Goal: Task Accomplishment & Management: Complete application form

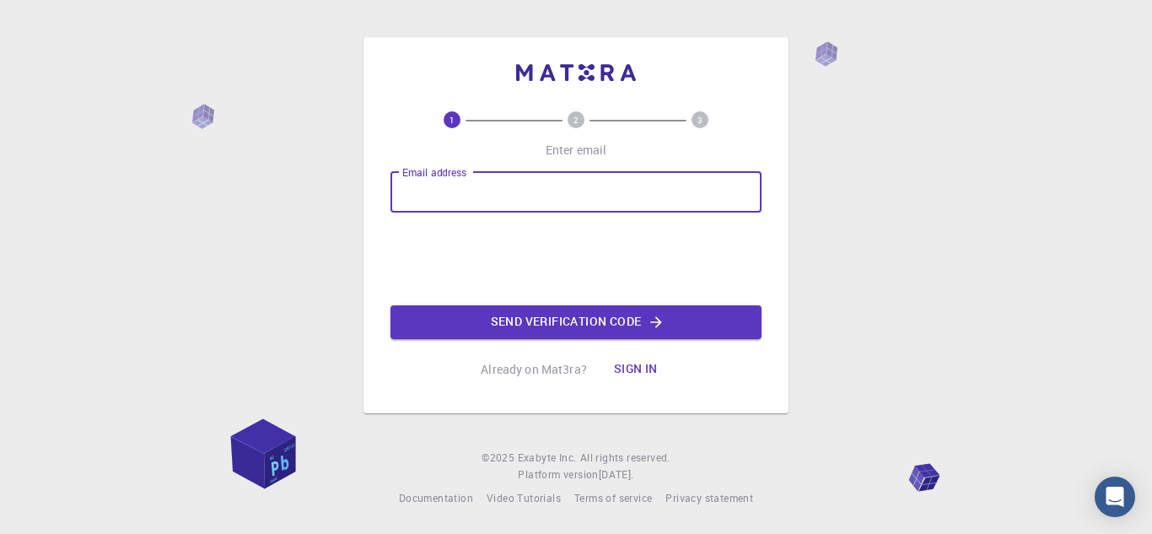
drag, startPoint x: 0, startPoint y: 0, endPoint x: 505, endPoint y: 189, distance: 539.4
click at [505, 189] on input "Email address" at bounding box center [576, 192] width 371 height 40
type input "[EMAIL_ADDRESS][DOMAIN_NAME]"
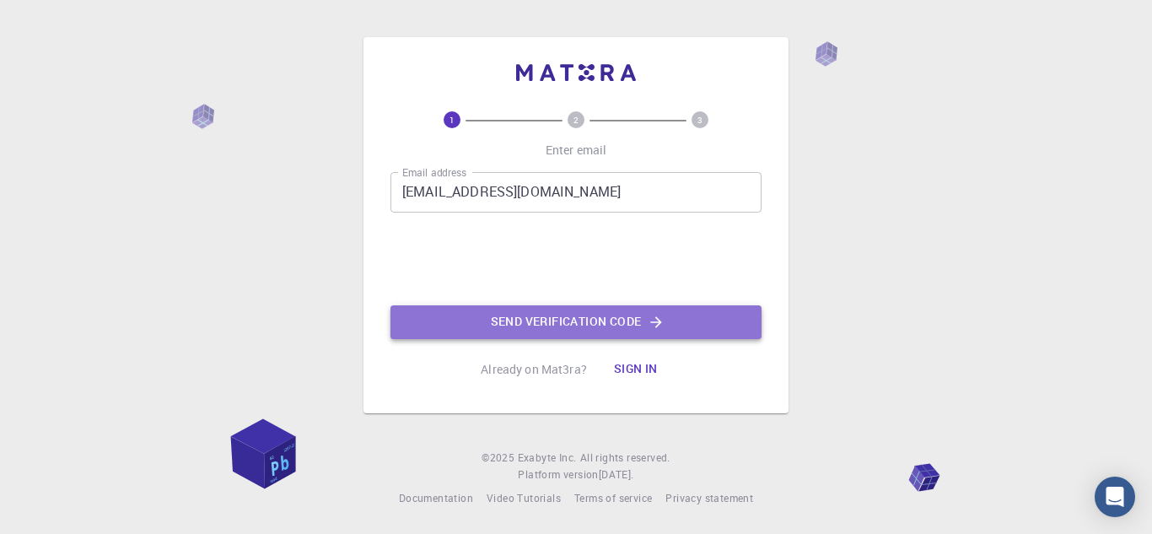
click at [526, 324] on button "Send verification code" at bounding box center [576, 322] width 371 height 34
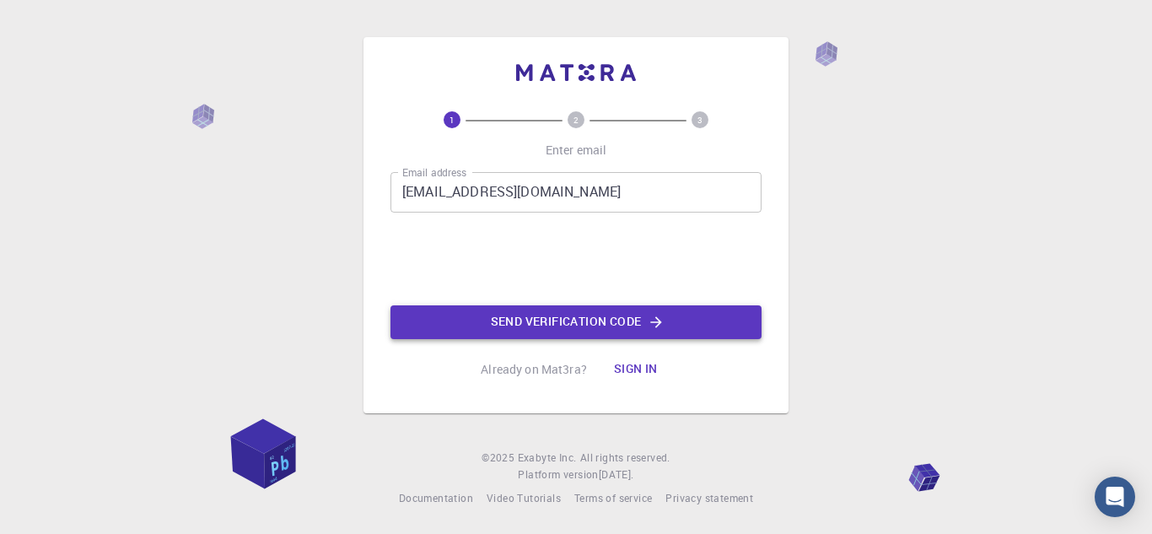
click at [617, 320] on button "Send verification code" at bounding box center [576, 322] width 371 height 34
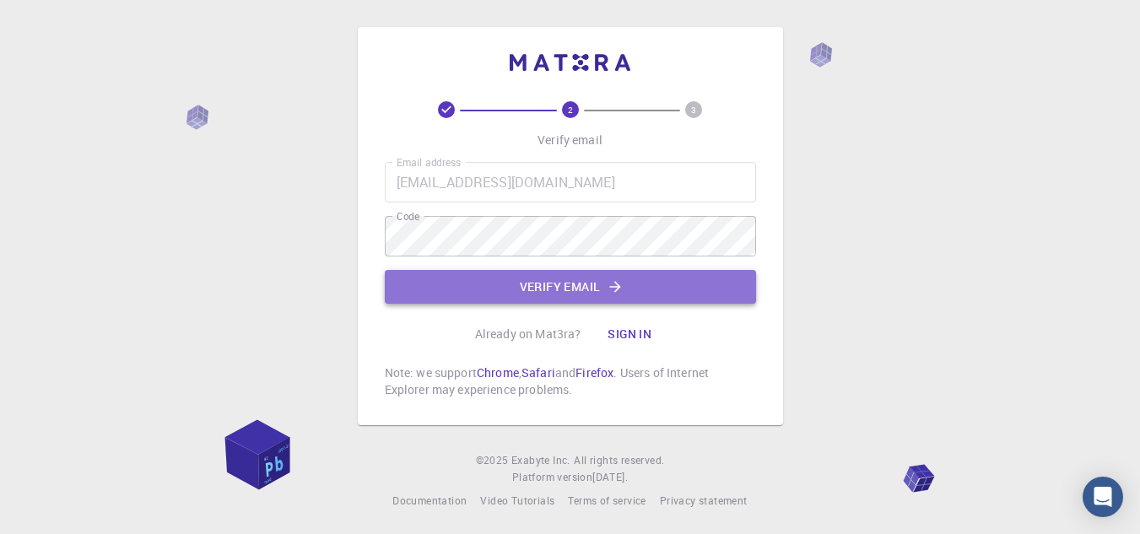
click at [506, 286] on button "Verify email" at bounding box center [570, 287] width 371 height 34
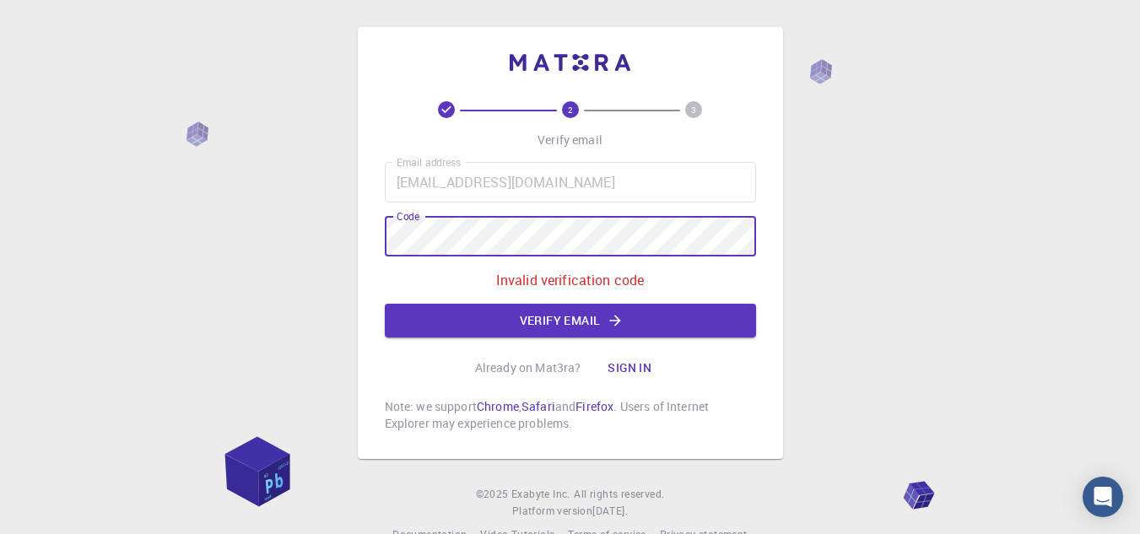
click at [324, 230] on div "2 3 Verify email Email address [EMAIL_ADDRESS][DOMAIN_NAME] Email address Code …" at bounding box center [570, 285] width 1140 height 570
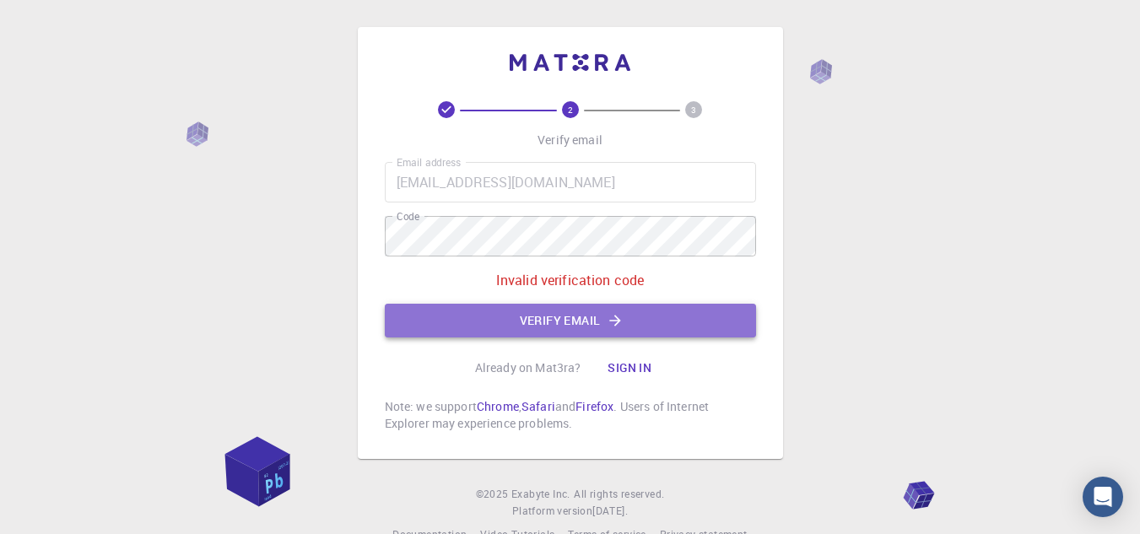
click at [523, 315] on button "Verify email" at bounding box center [570, 321] width 371 height 34
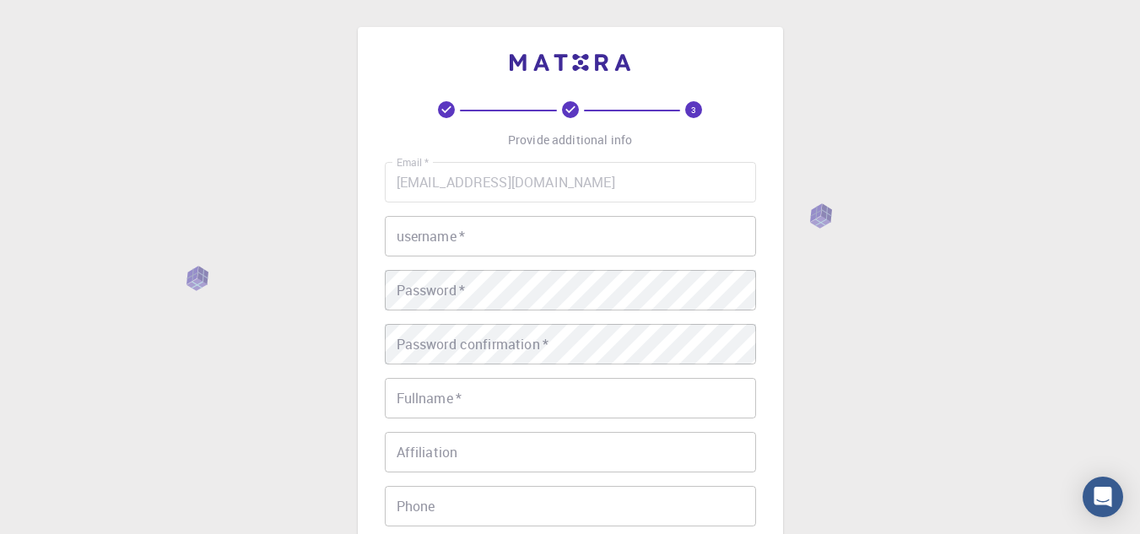
click at [506, 240] on input "username   *" at bounding box center [570, 236] width 371 height 40
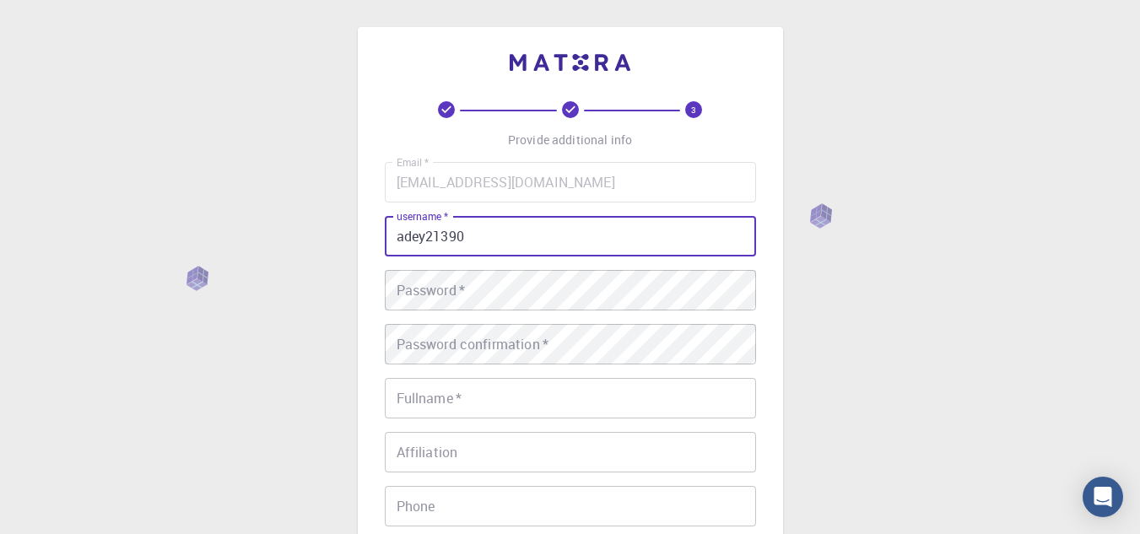
type input "adey21390"
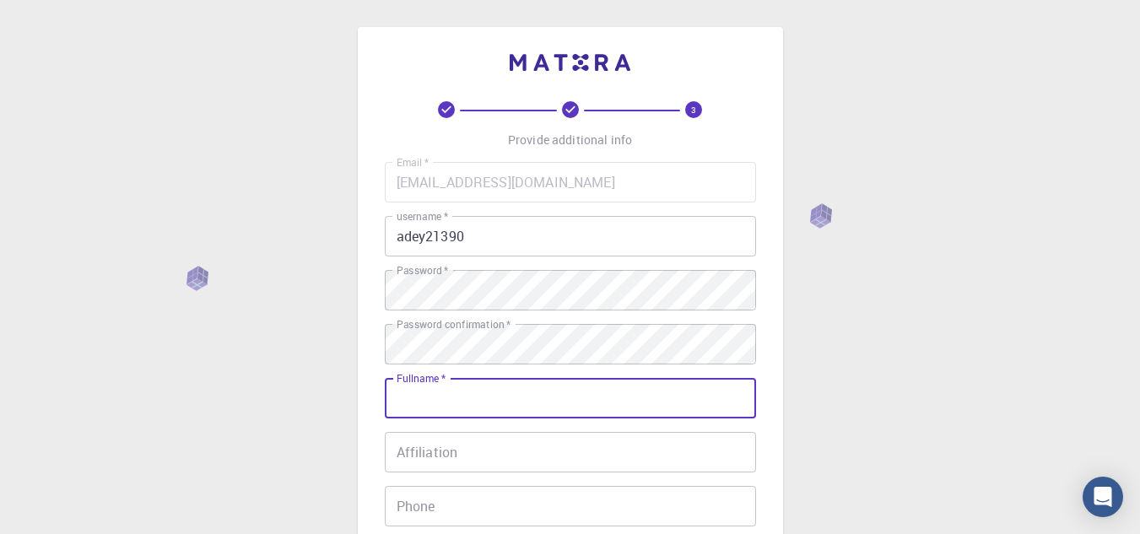
click at [474, 405] on input "Fullname   *" at bounding box center [570, 398] width 371 height 40
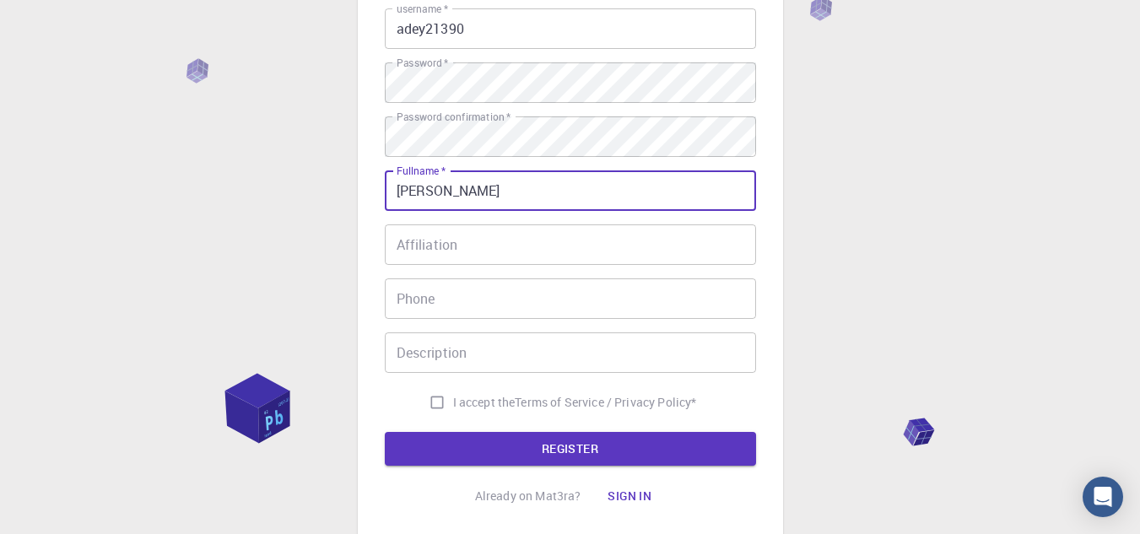
scroll to position [253, 0]
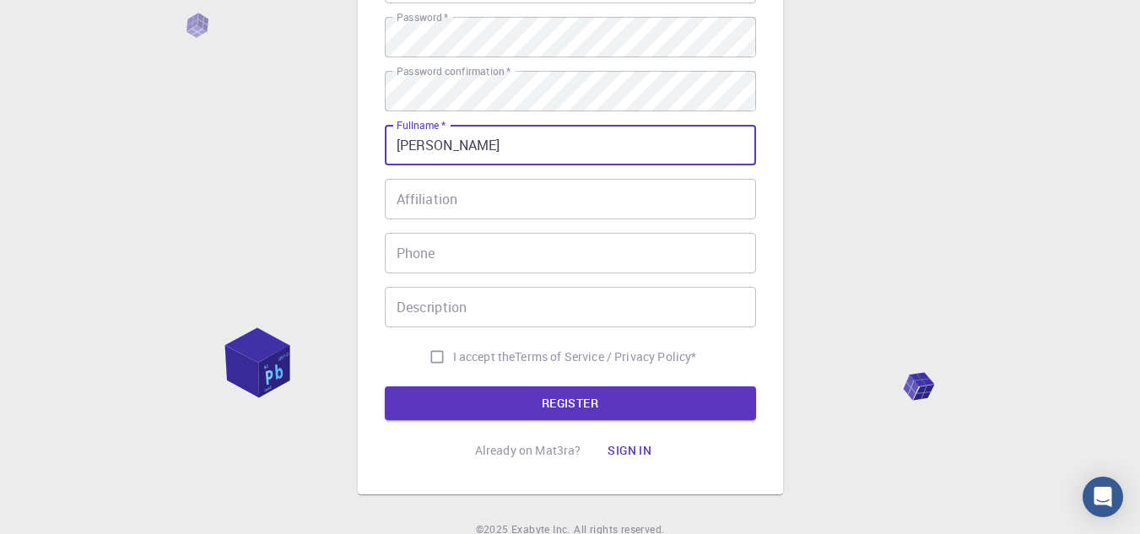
type input "[PERSON_NAME]"
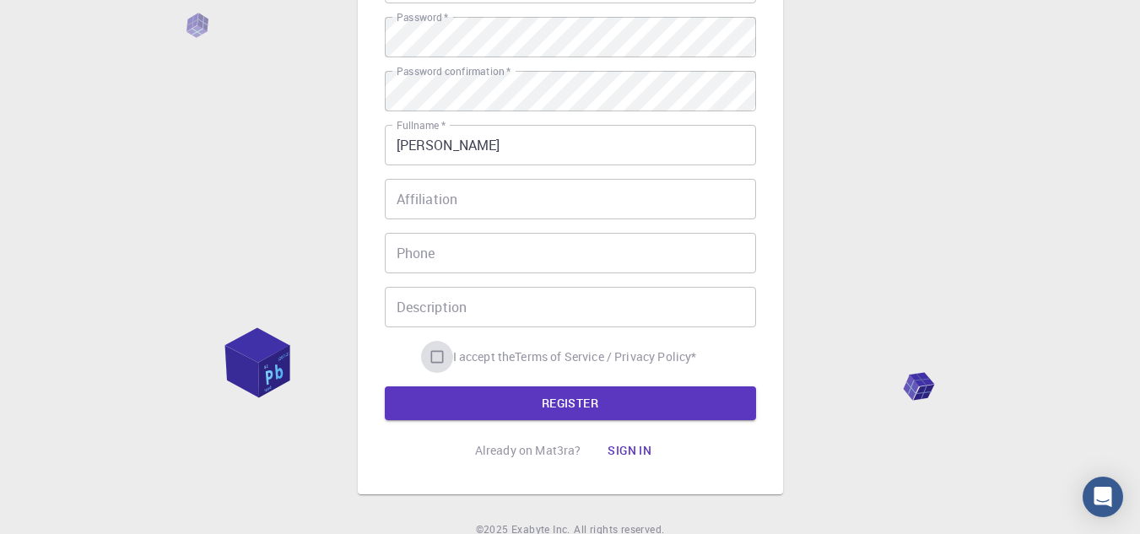
click at [436, 352] on input "I accept the Terms of Service / Privacy Policy *" at bounding box center [437, 357] width 32 height 32
checkbox input "true"
click at [484, 399] on button "REGISTER" at bounding box center [570, 403] width 371 height 34
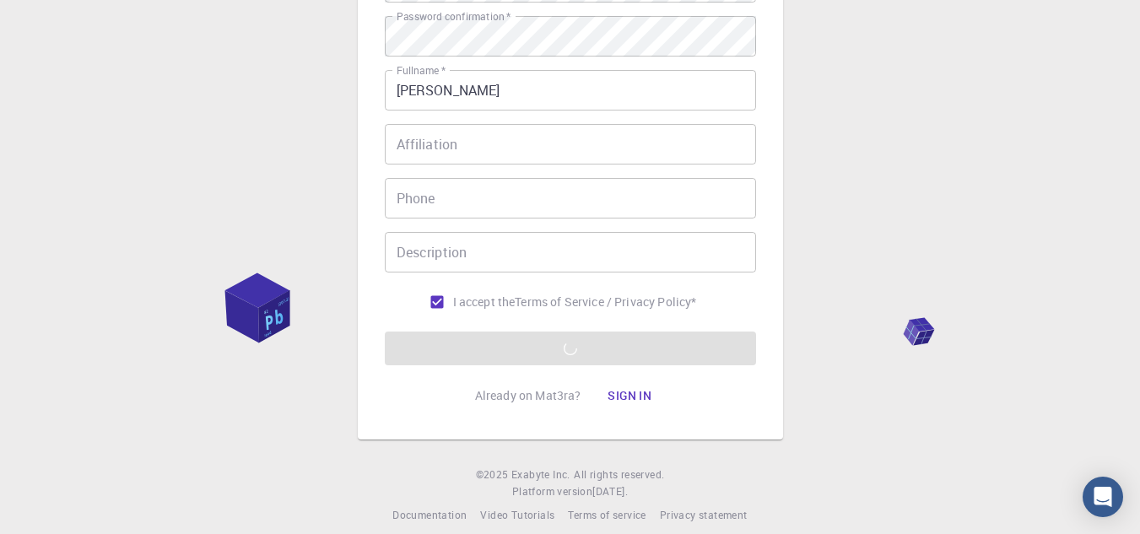
scroll to position [325, 0]
